Goal: Navigation & Orientation: Go to known website

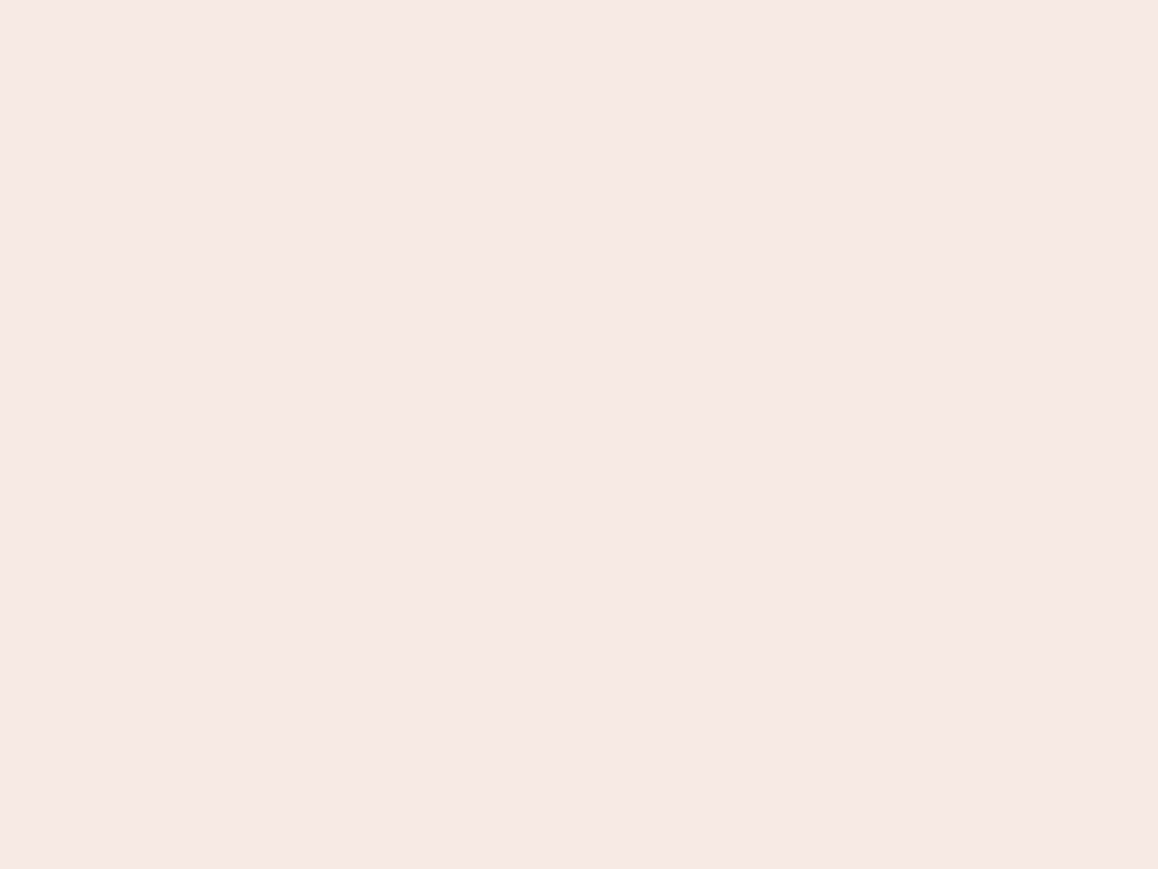
click at [579, 434] on nb-app "Almost there Thank you for registering for Newbook. Your account is under revie…" at bounding box center [579, 434] width 1158 height 869
click at [579, 0] on nb-app "Almost there Thank you for registering for Newbook. Your account is under revie…" at bounding box center [579, 434] width 1158 height 869
click at [619, 0] on nb-app "Almost there Thank you for registering for Newbook. Your account is under revie…" at bounding box center [579, 434] width 1158 height 869
click at [579, 434] on nb-app "Almost there Thank you for registering for Newbook. Your account is under revie…" at bounding box center [579, 434] width 1158 height 869
click at [579, 0] on nb-app "Almost there Thank you for registering for Newbook. Your account is under revie…" at bounding box center [579, 434] width 1158 height 869
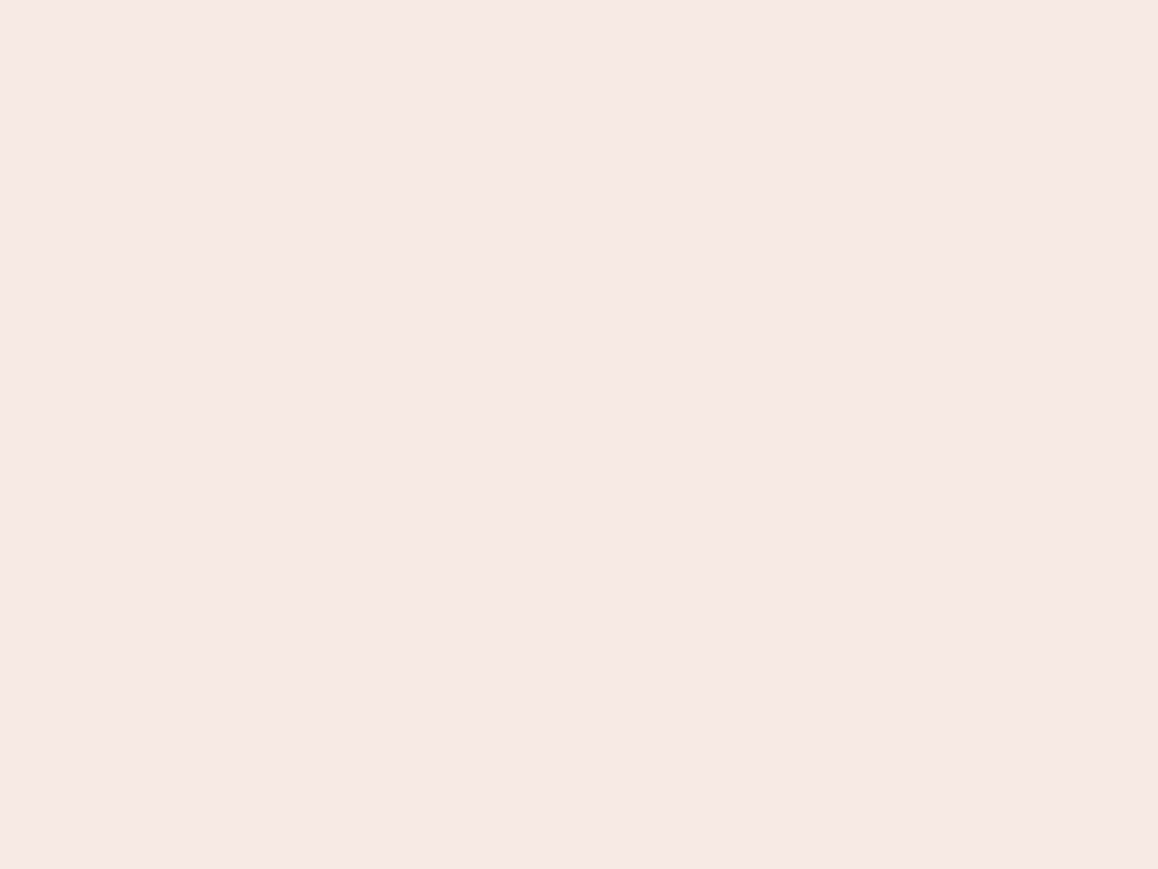
click at [404, 0] on nb-app "Almost there Thank you for registering for Newbook. Your account is under revie…" at bounding box center [579, 434] width 1158 height 869
click at [579, 434] on nb-app "Almost there Thank you for registering for Newbook. Your account is under revie…" at bounding box center [579, 434] width 1158 height 869
click at [579, 0] on nb-app "Almost there Thank you for registering for Newbook. Your account is under revie…" at bounding box center [579, 434] width 1158 height 869
click at [404, 0] on nb-app "Almost there Thank you for registering for Newbook. Your account is under revie…" at bounding box center [579, 434] width 1158 height 869
click at [579, 434] on nb-app "Almost there Thank you for registering for Newbook. Your account is under revie…" at bounding box center [579, 434] width 1158 height 869
